Goal: Information Seeking & Learning: Check status

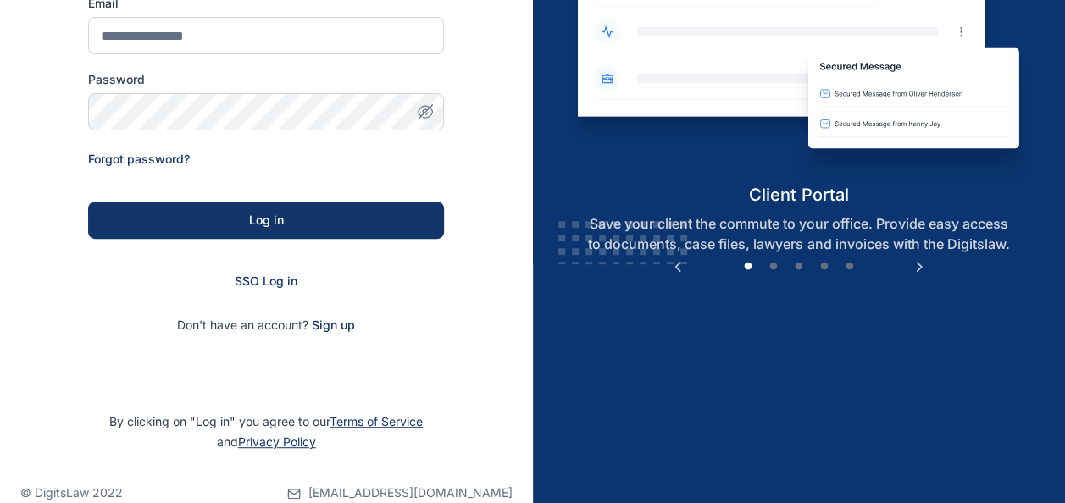
scroll to position [269, 0]
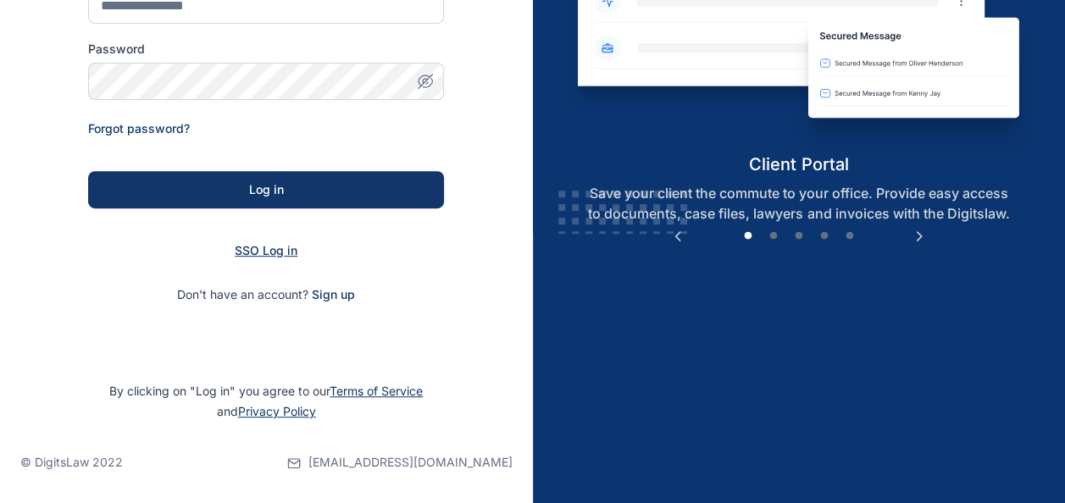
click at [268, 254] on span "SSO Log in" at bounding box center [266, 250] width 63 height 14
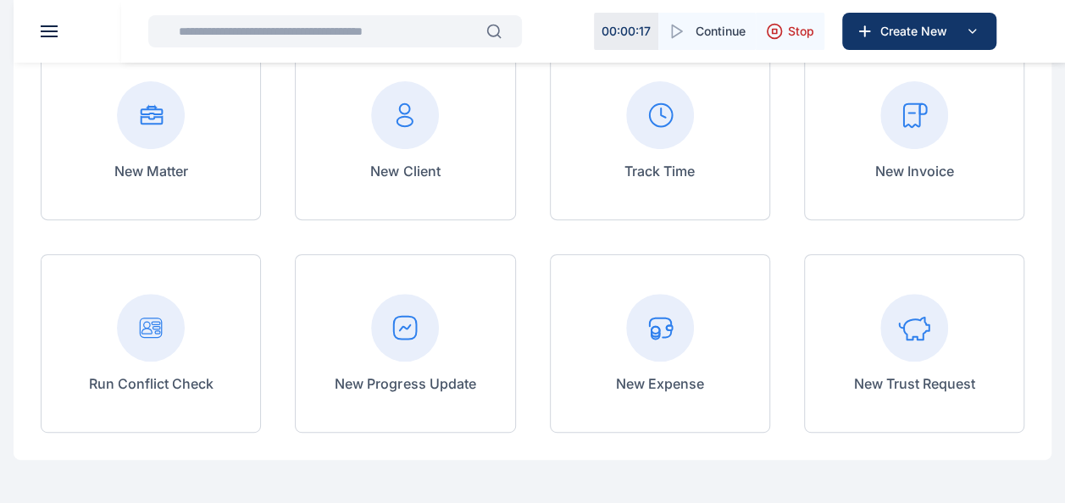
scroll to position [107, 0]
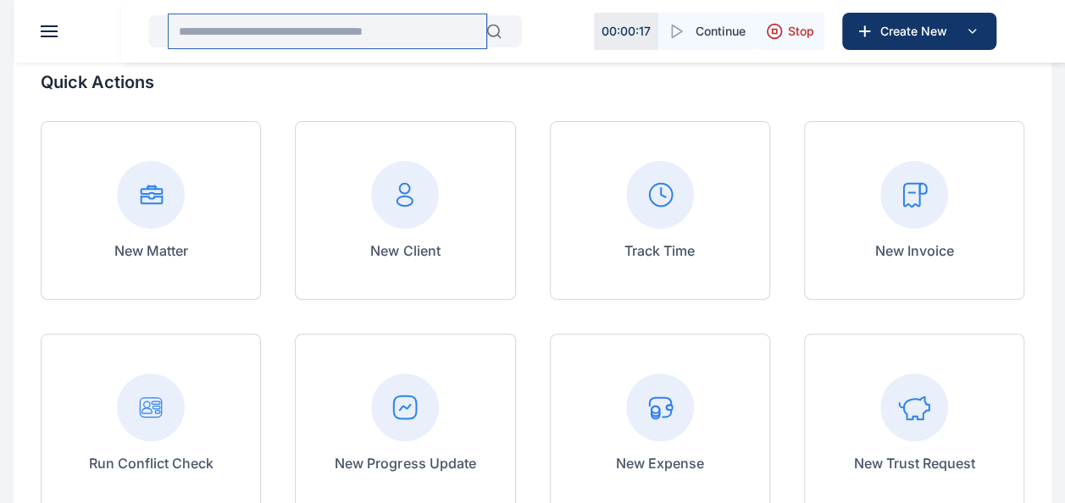
click at [266, 34] on input "text" at bounding box center [328, 31] width 318 height 34
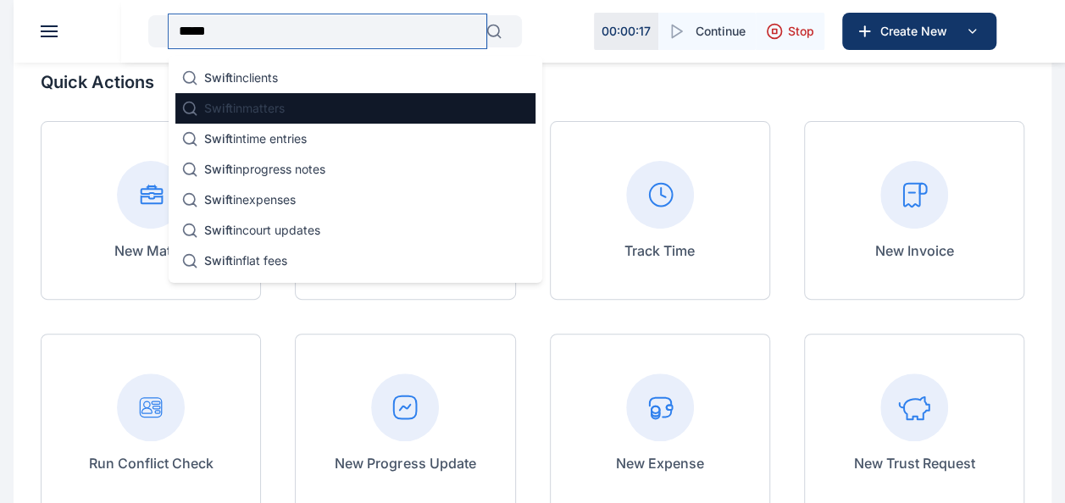
type input "*****"
click at [285, 105] on p "Swift in matters" at bounding box center [244, 108] width 80 height 17
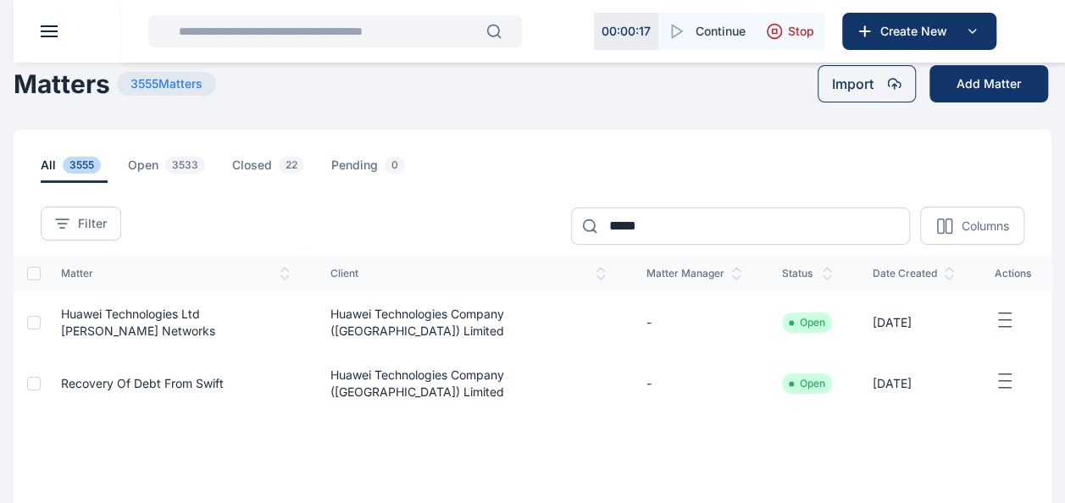
click at [999, 315] on icon "button" at bounding box center [1005, 320] width 20 height 21
click at [429, 308] on td "Huawei Technologies Company (Nigeria) Limited" at bounding box center [468, 322] width 316 height 61
click at [999, 383] on icon "button" at bounding box center [1005, 381] width 20 height 21
click at [999, 383] on div "Edit" at bounding box center [964, 401] width 112 height 38
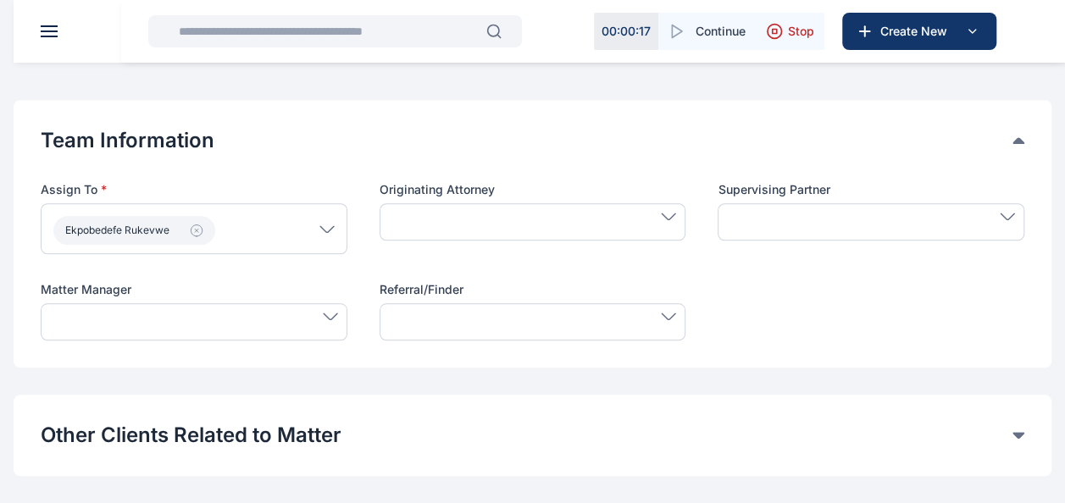
scroll to position [612, 0]
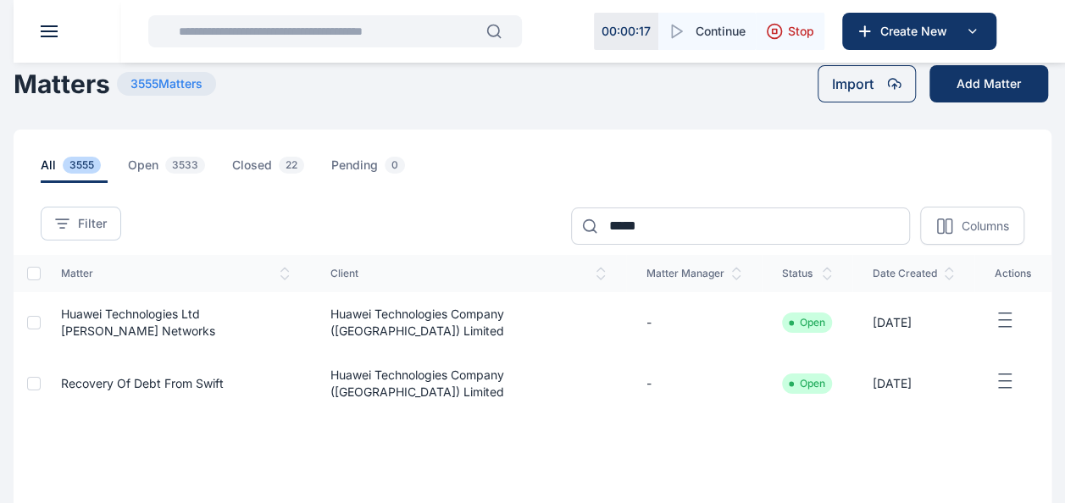
click at [996, 326] on icon "button" at bounding box center [1005, 320] width 20 height 21
click at [74, 313] on span "Huawei Technologies Ltd V. Swift Networks" at bounding box center [138, 322] width 154 height 31
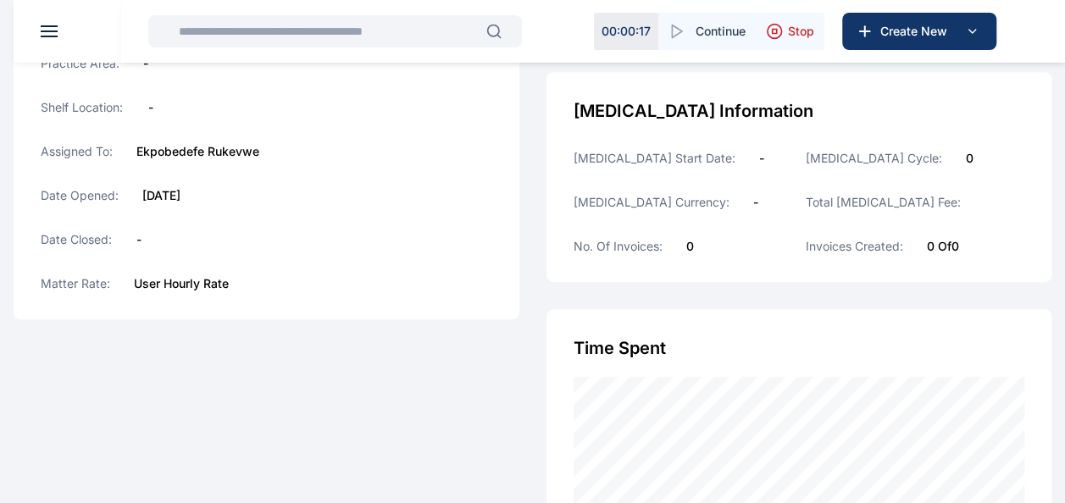
scroll to position [395, 0]
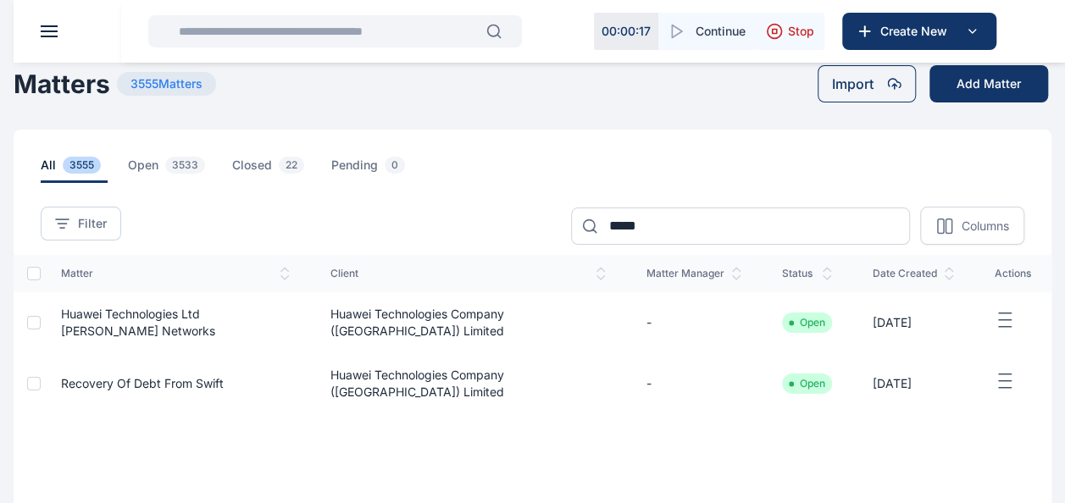
click at [351, 373] on td "Huawei Technologies Company (Nigeria) Limited" at bounding box center [468, 383] width 316 height 61
click at [371, 381] on td "Huawei Technologies Company (Nigeria) Limited" at bounding box center [468, 383] width 316 height 61
click at [381, 378] on td "Huawei Technologies Company (Nigeria) Limited" at bounding box center [468, 383] width 316 height 61
click at [165, 161] on span "3533" at bounding box center [185, 165] width 40 height 17
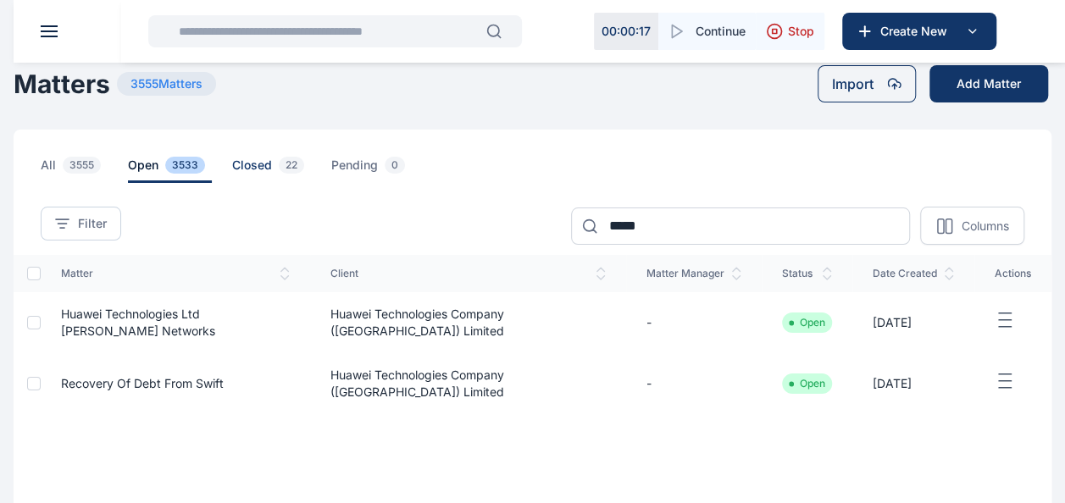
click at [255, 165] on span "closed 22" at bounding box center [271, 170] width 79 height 26
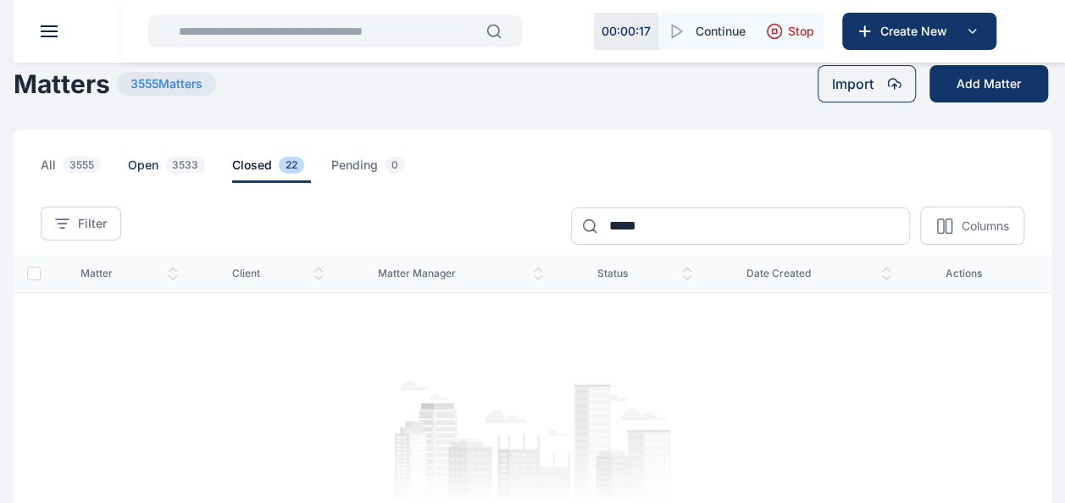
click at [189, 166] on span "3533" at bounding box center [185, 165] width 40 height 17
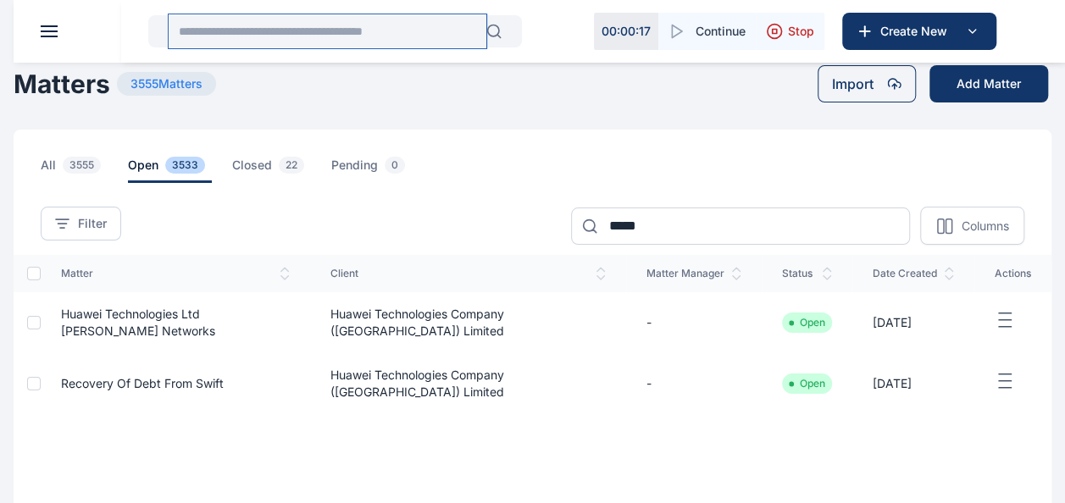
click at [288, 33] on input "text" at bounding box center [328, 31] width 318 height 34
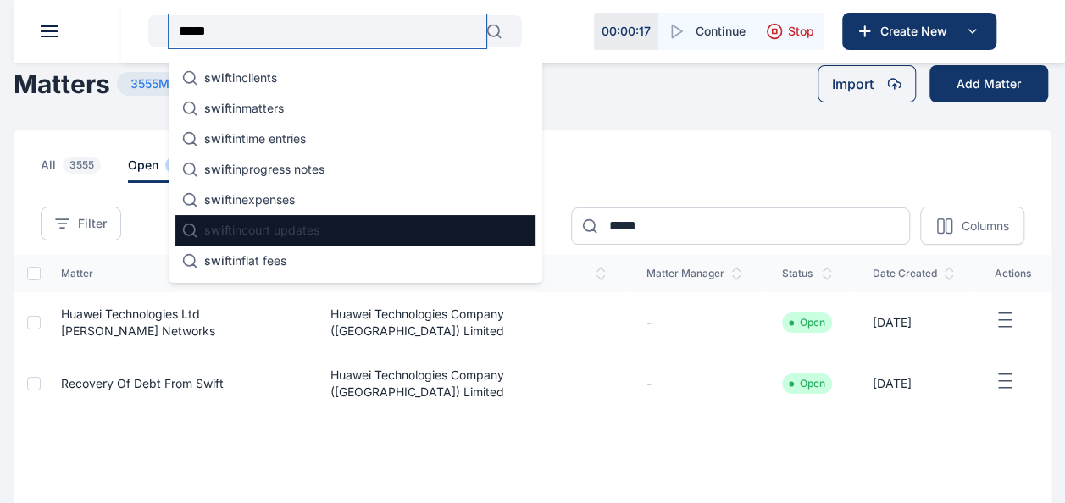
type input "*****"
click at [274, 224] on p "swift in court updates" at bounding box center [261, 230] width 115 height 17
